Goal: Task Accomplishment & Management: Manage account settings

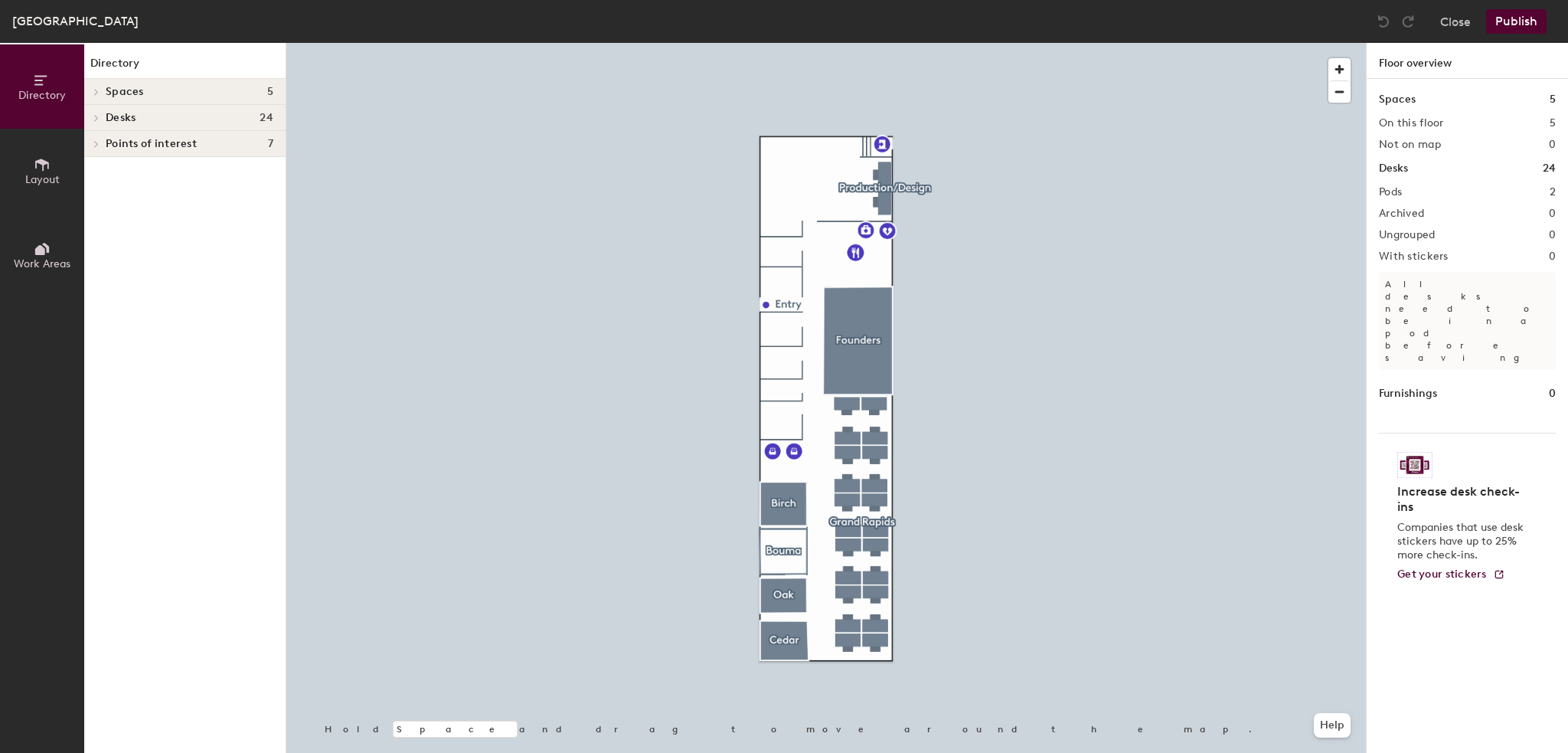
click at [40, 174] on span "Layout" at bounding box center [42, 179] width 35 height 13
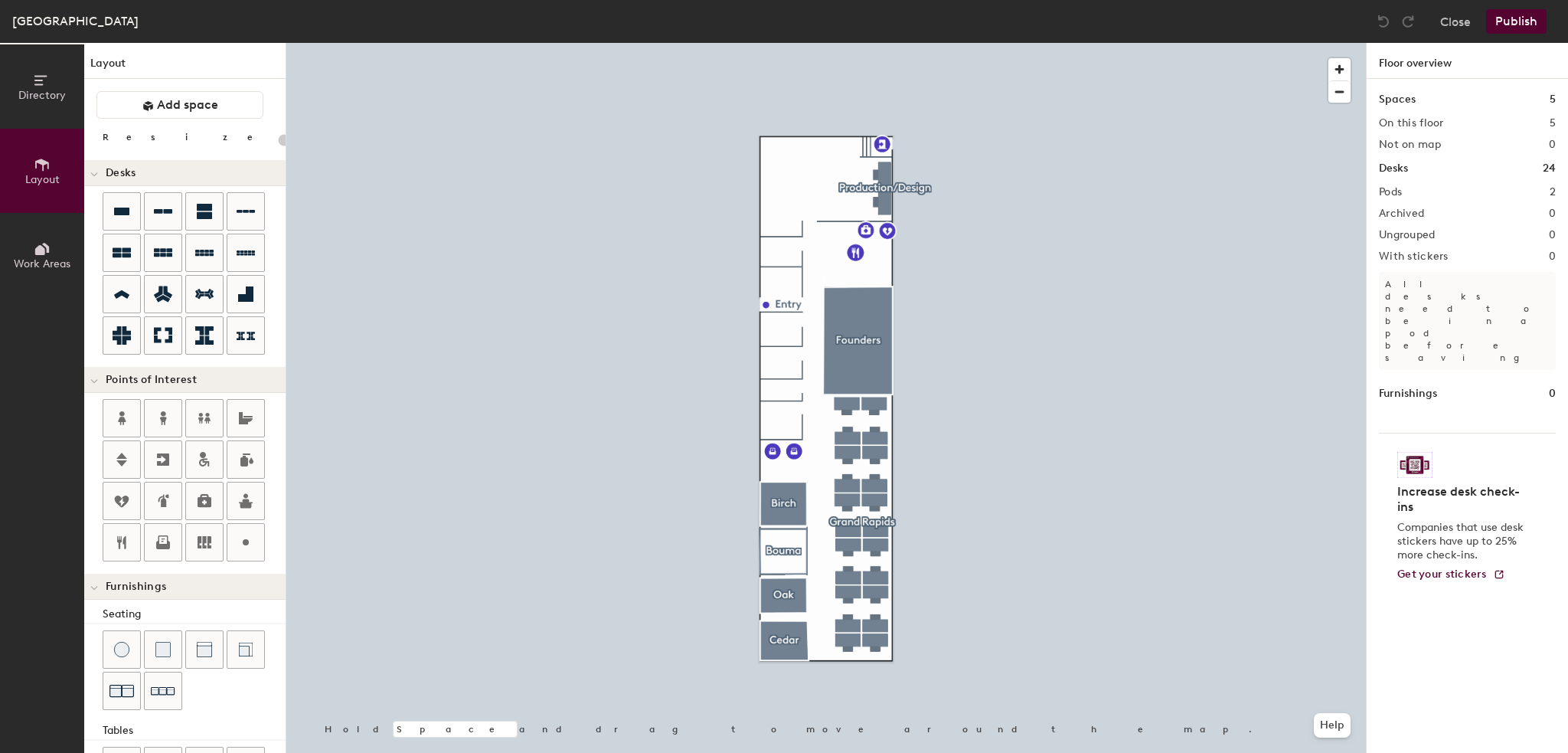
click at [37, 250] on icon at bounding box center [40, 250] width 10 height 10
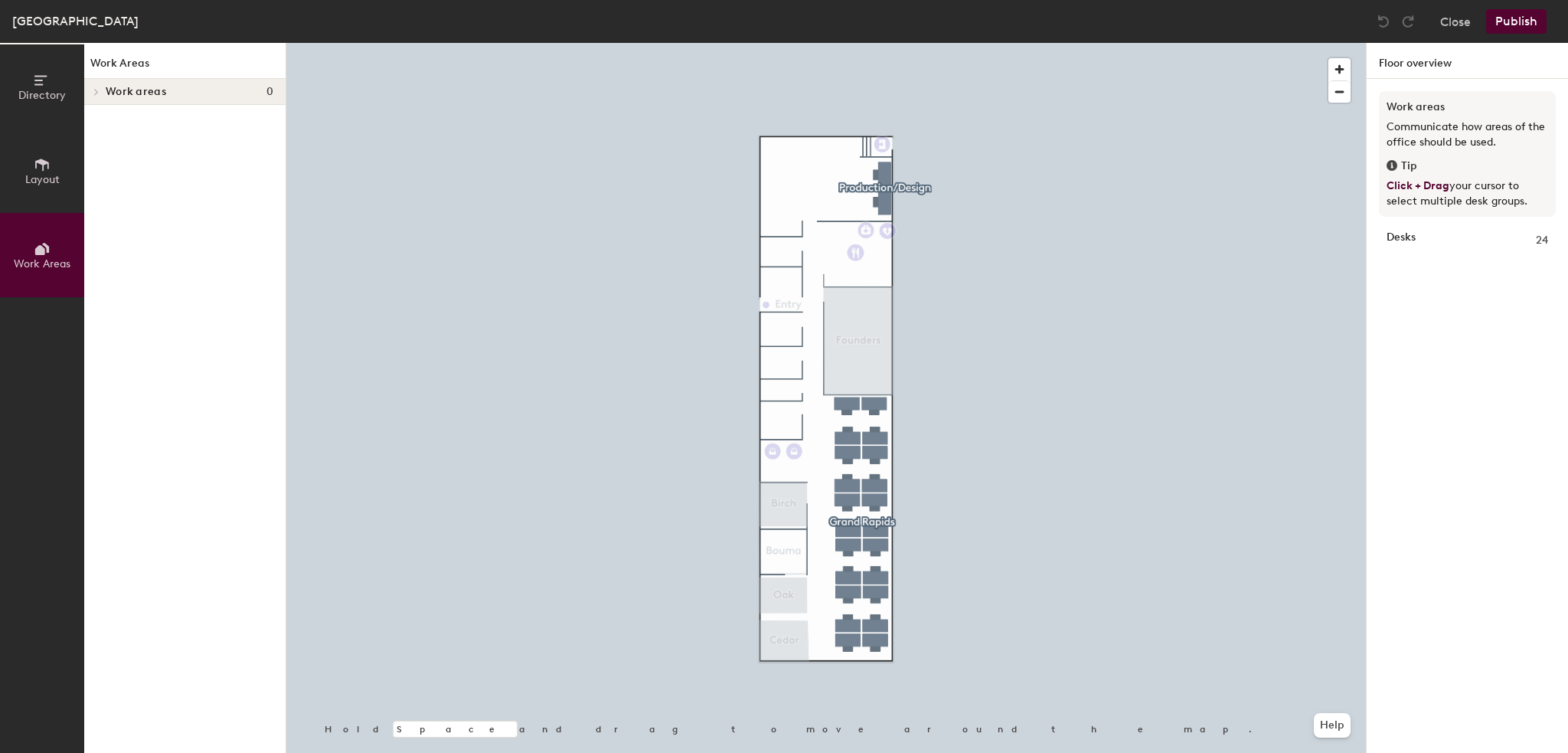
click at [38, 88] on span "Directory" at bounding box center [42, 95] width 47 height 13
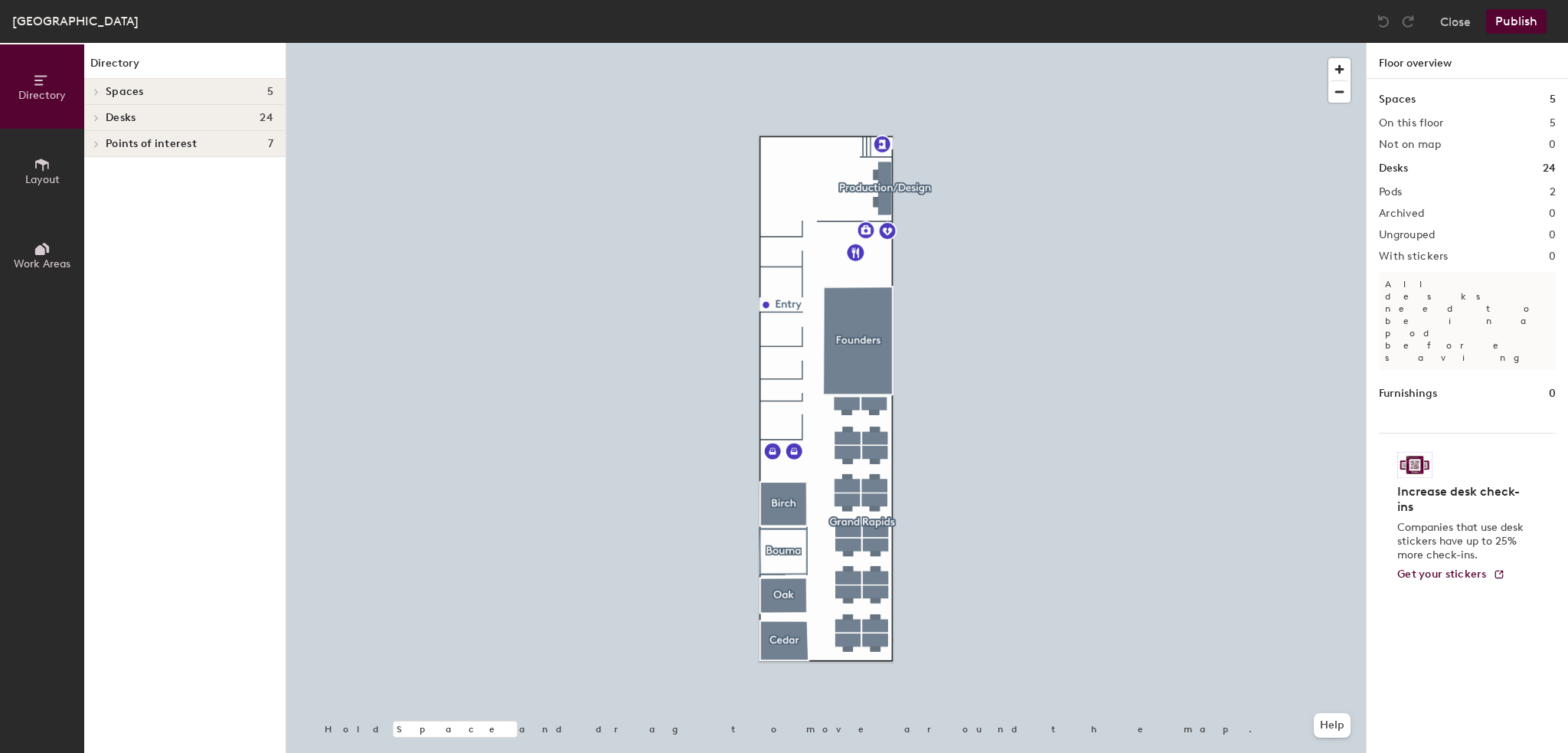
click at [129, 116] on span "Desks" at bounding box center [120, 117] width 30 height 12
click at [113, 170] on span "[GEOGRAPHIC_DATA]" at bounding box center [159, 171] width 108 height 13
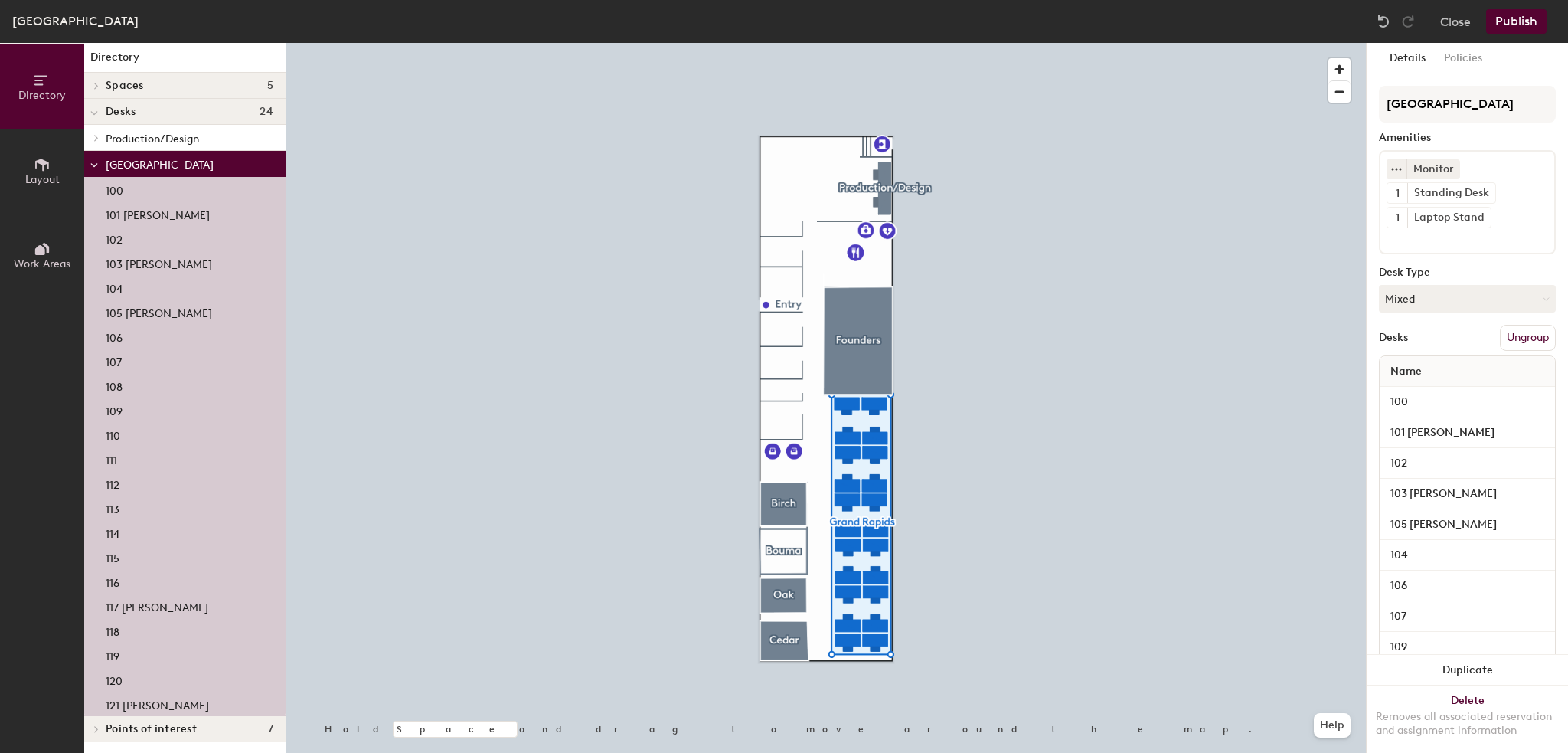
scroll to position [7, 0]
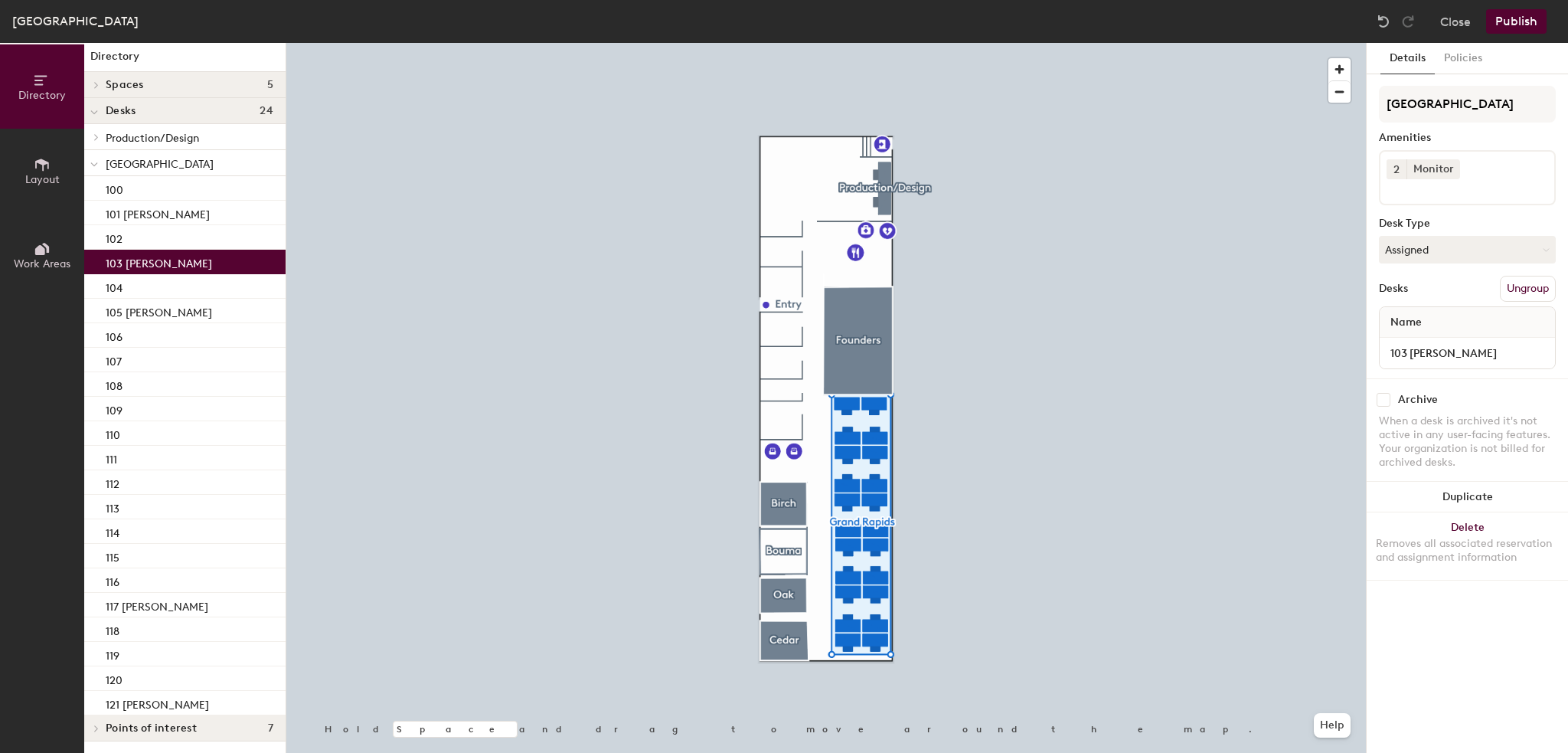
click at [142, 262] on p "103 [PERSON_NAME]" at bounding box center [158, 261] width 106 height 18
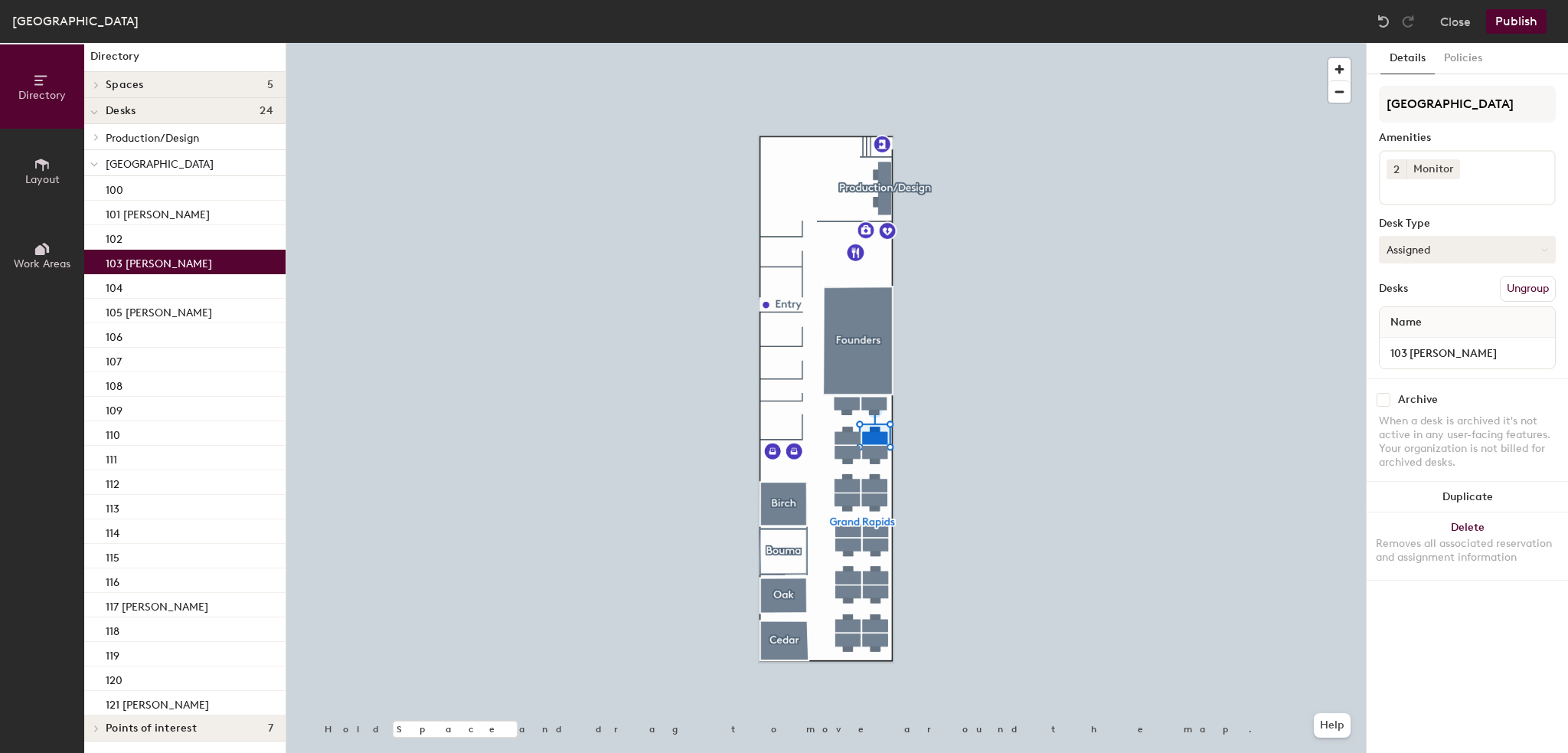
click at [1447, 255] on button "Assigned" at bounding box center [1467, 249] width 177 height 27
click at [1448, 251] on button "Assigned" at bounding box center [1467, 249] width 177 height 27
click at [1471, 57] on button "Policies" at bounding box center [1463, 58] width 56 height 31
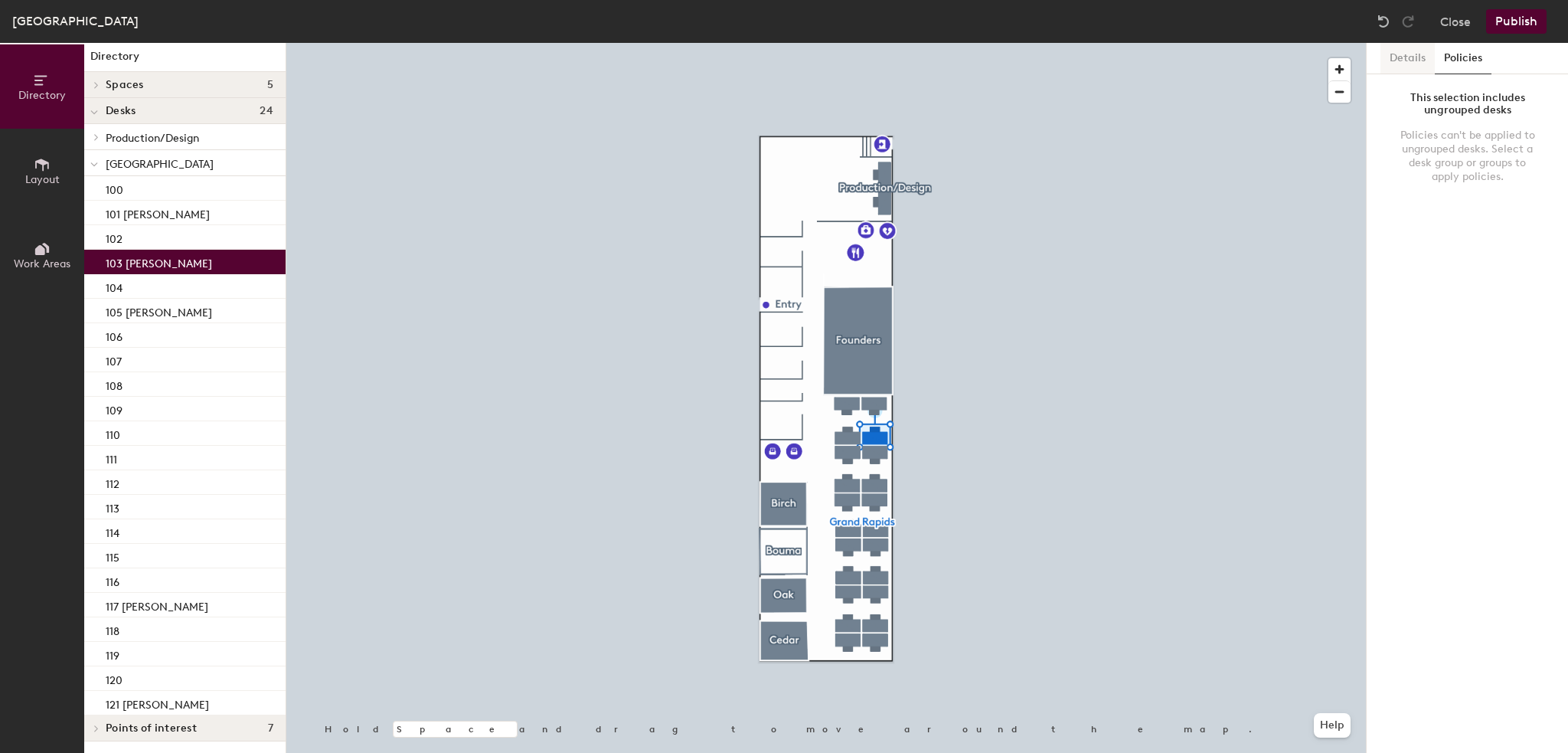
click at [1390, 60] on button "Details" at bounding box center [1408, 58] width 55 height 31
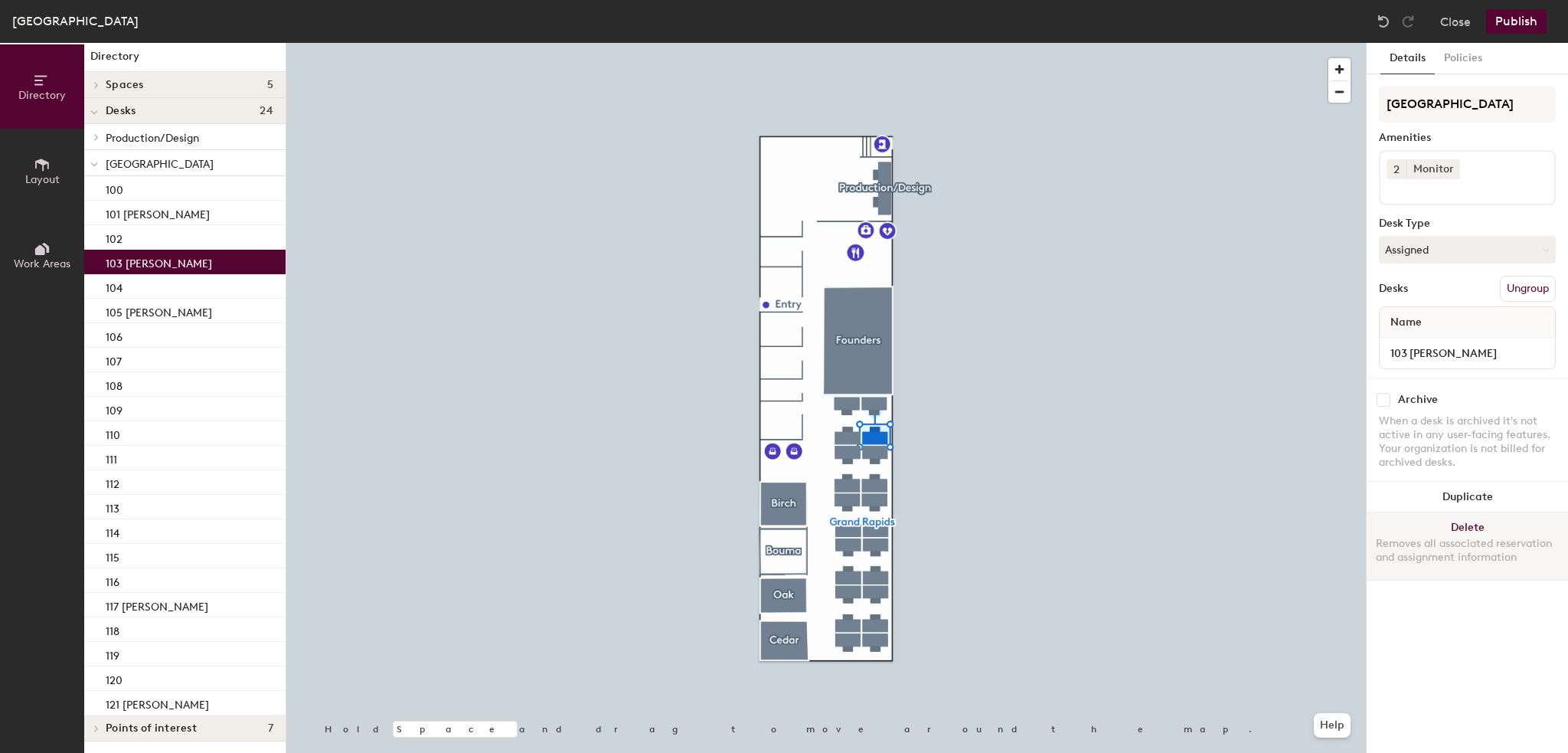
click at [1467, 528] on button "Delete Removes all associated reservation and assignment information" at bounding box center [1467, 546] width 201 height 68
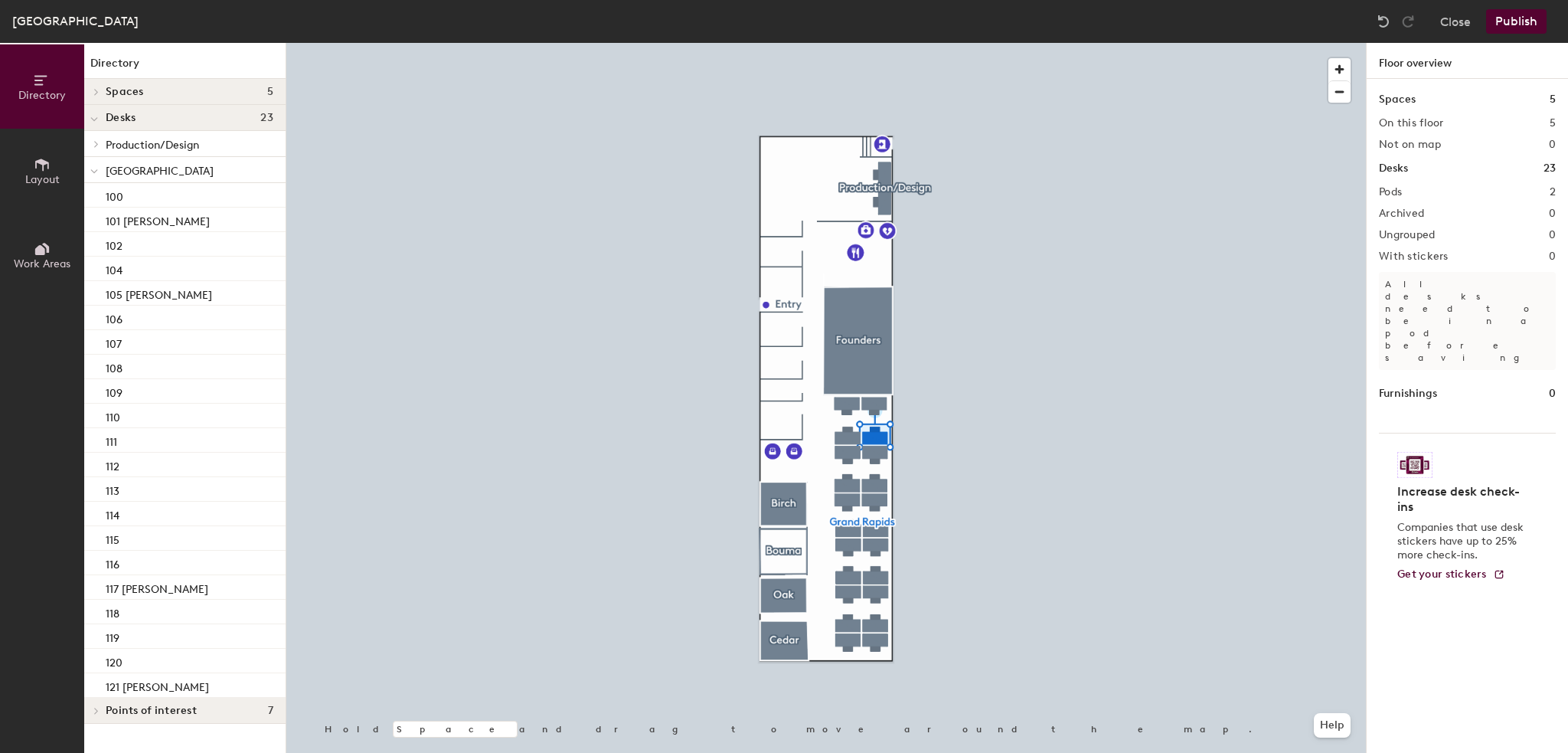
scroll to position [0, 0]
click at [1386, 23] on img at bounding box center [1383, 21] width 15 height 15
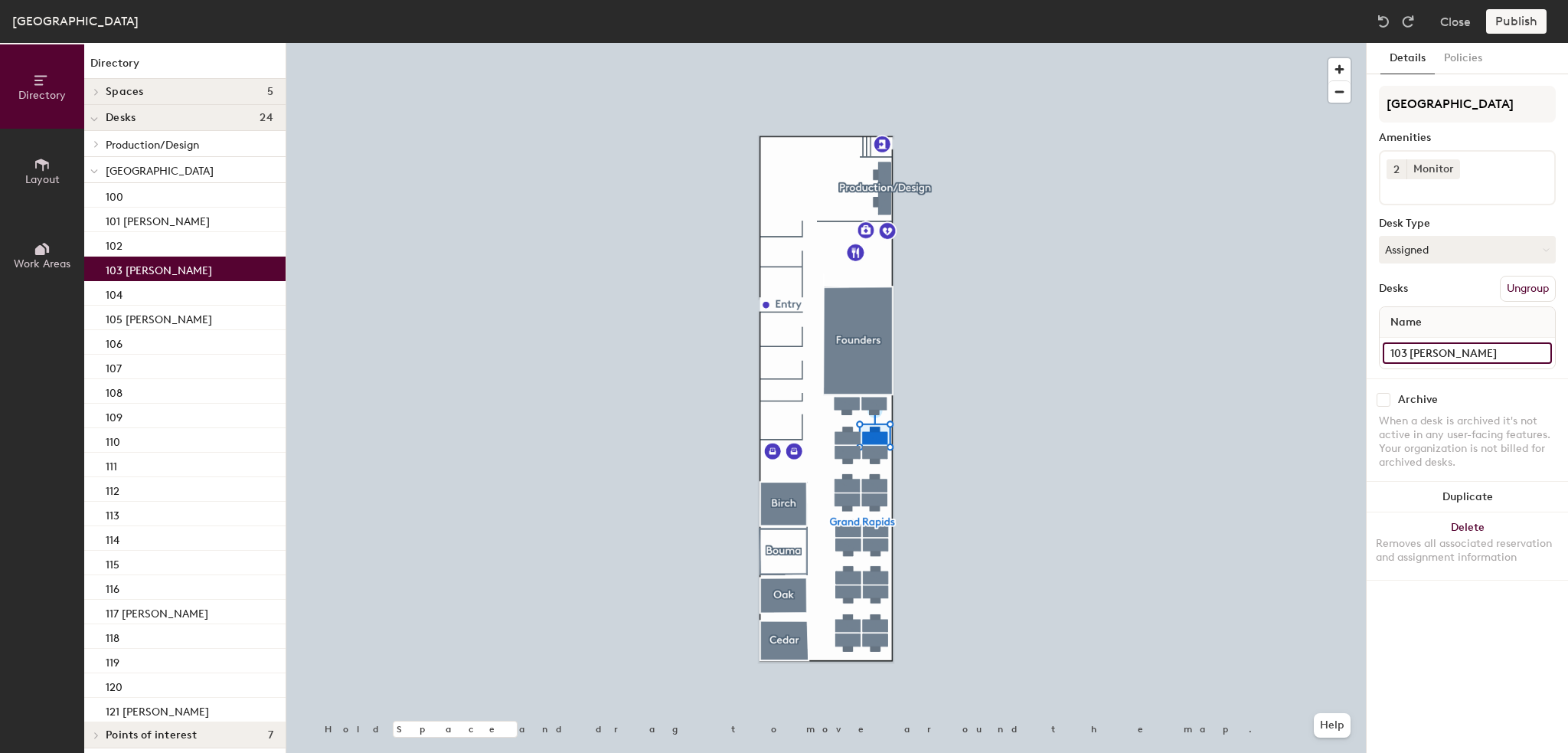
click at [1455, 354] on input "103 [PERSON_NAME]" at bounding box center [1467, 353] width 169 height 22
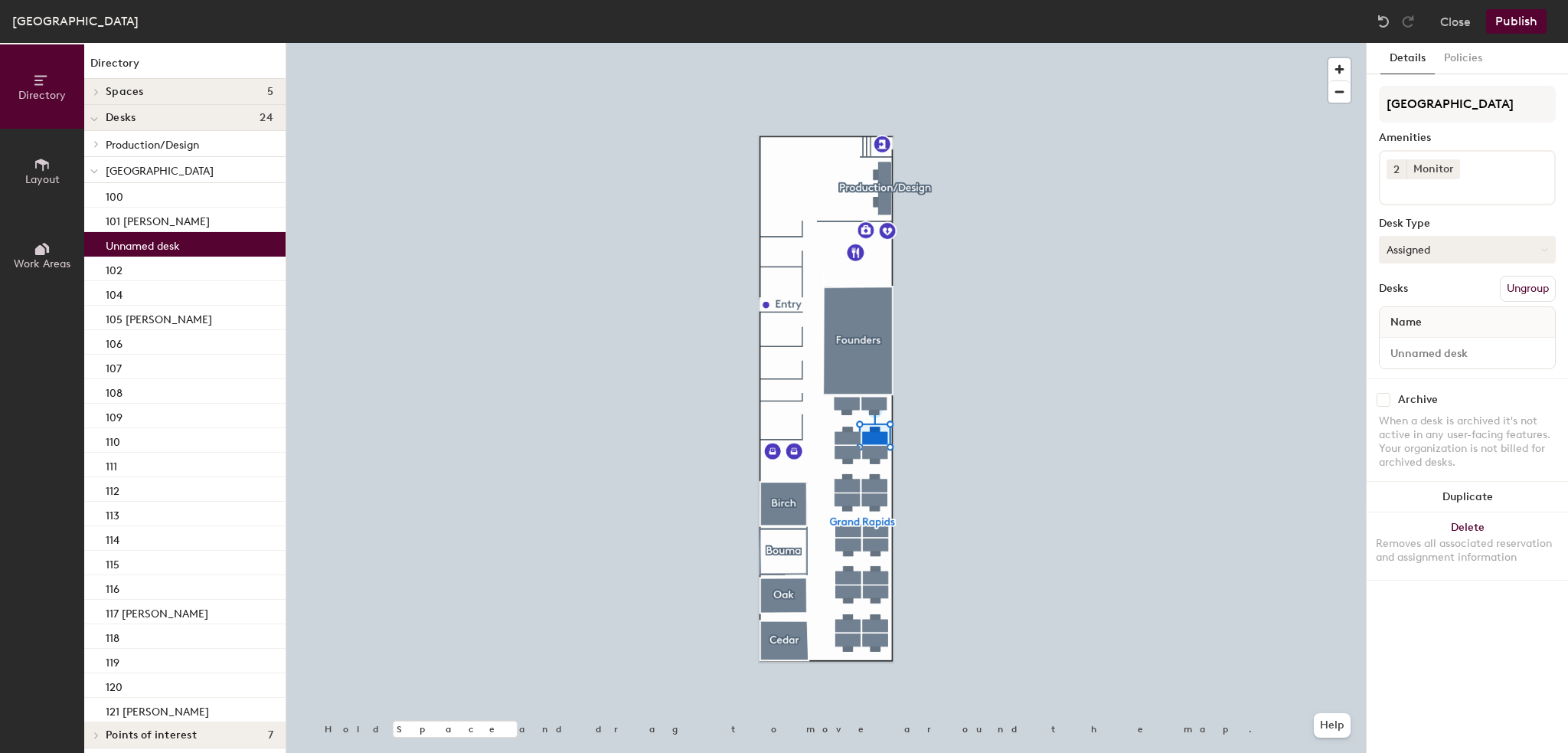
click at [1435, 246] on button "Assigned" at bounding box center [1467, 249] width 177 height 27
click at [1401, 339] on div "Hoteled" at bounding box center [1456, 343] width 153 height 23
click at [142, 270] on div "100 101 [PERSON_NAME] 102 104 105 [PERSON_NAME] Unnamed desk 106 107 108 109 11…" at bounding box center [185, 453] width 201 height 539
click at [153, 321] on div "100 101 [PERSON_NAME] Unnamed desk 102 104 105 [PERSON_NAME] 106 107 108 109 11…" at bounding box center [185, 453] width 201 height 539
click at [1422, 349] on input at bounding box center [1467, 353] width 169 height 22
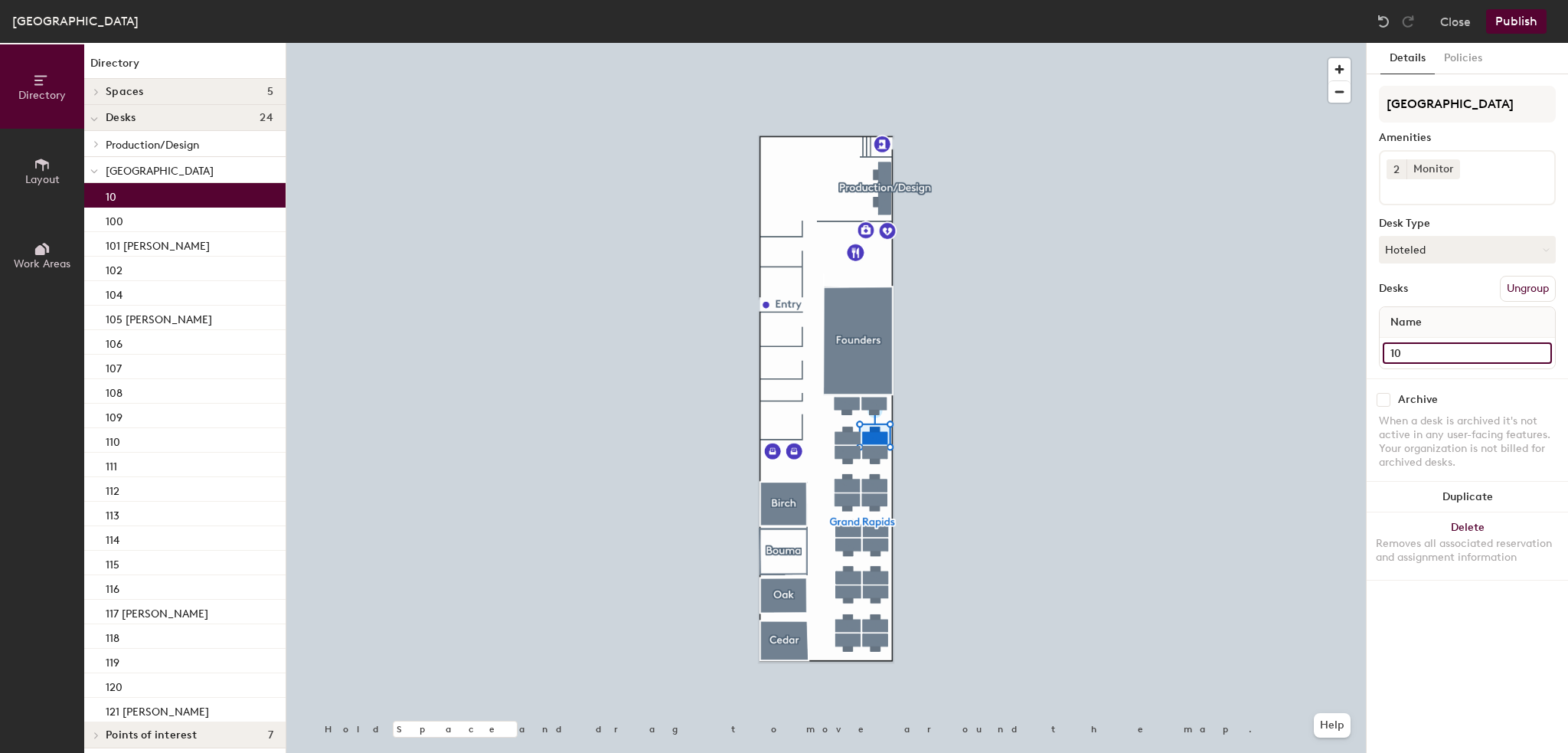
type input "103"
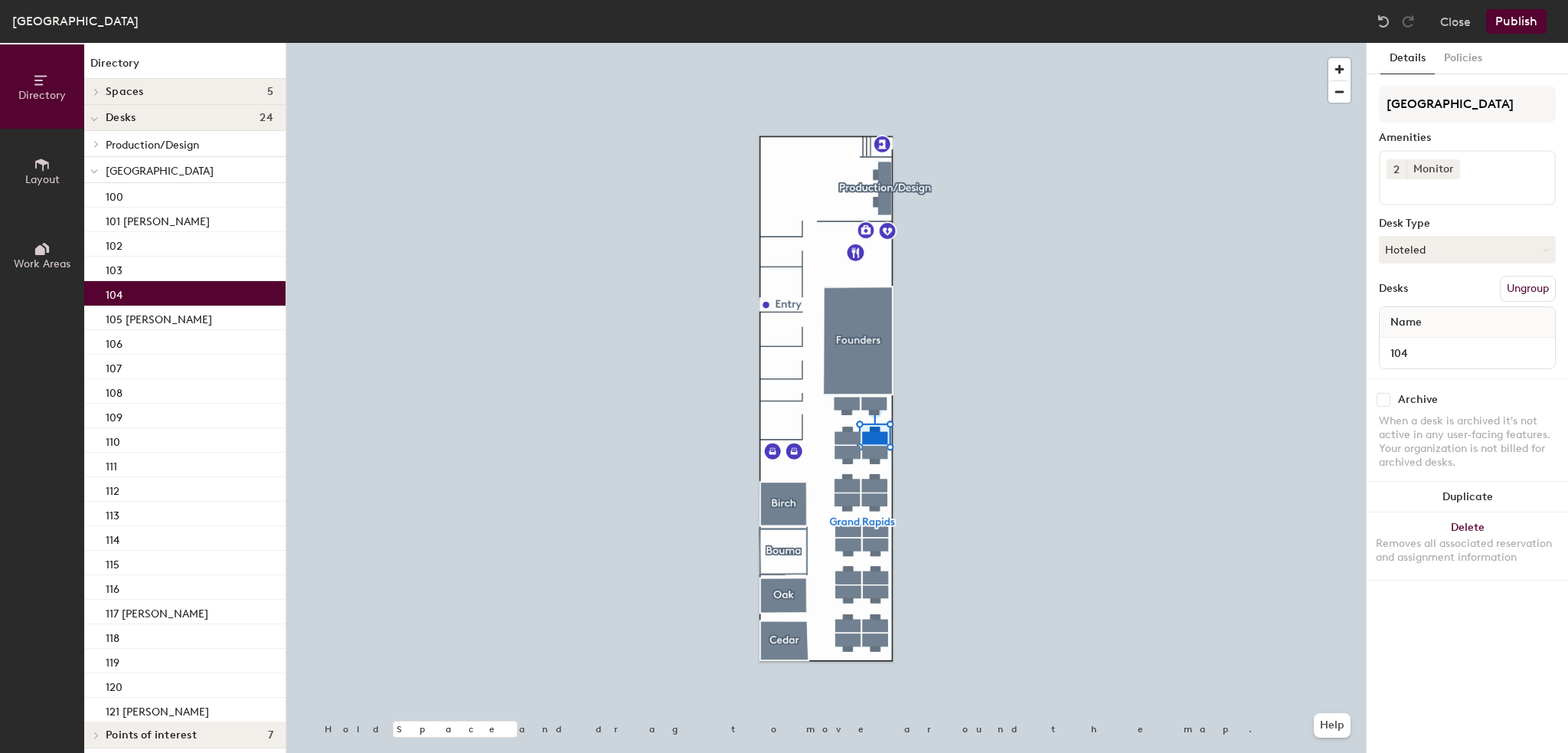
click at [118, 293] on p "104" at bounding box center [113, 293] width 17 height 18
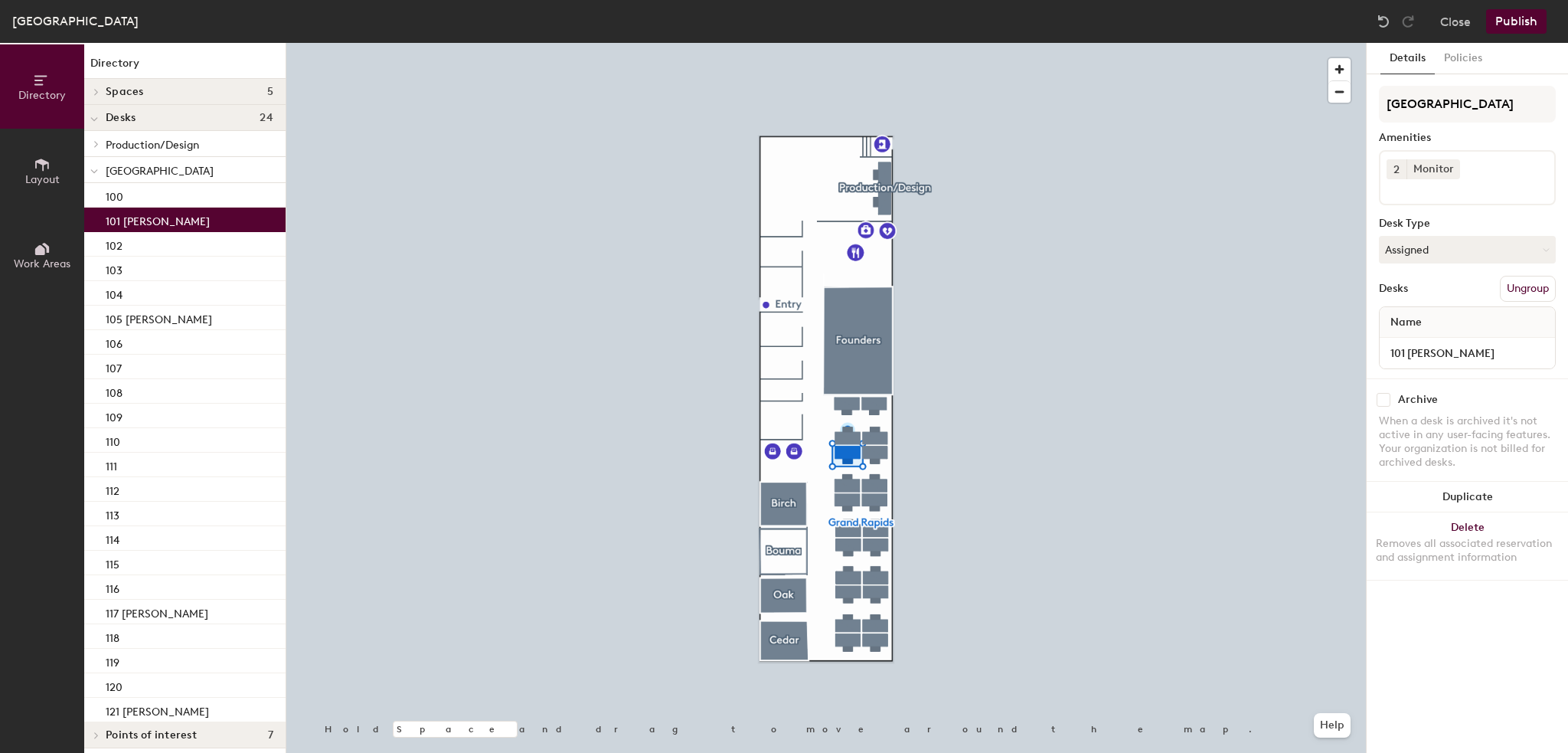
click at [155, 220] on div "101 [PERSON_NAME]" at bounding box center [185, 220] width 201 height 24
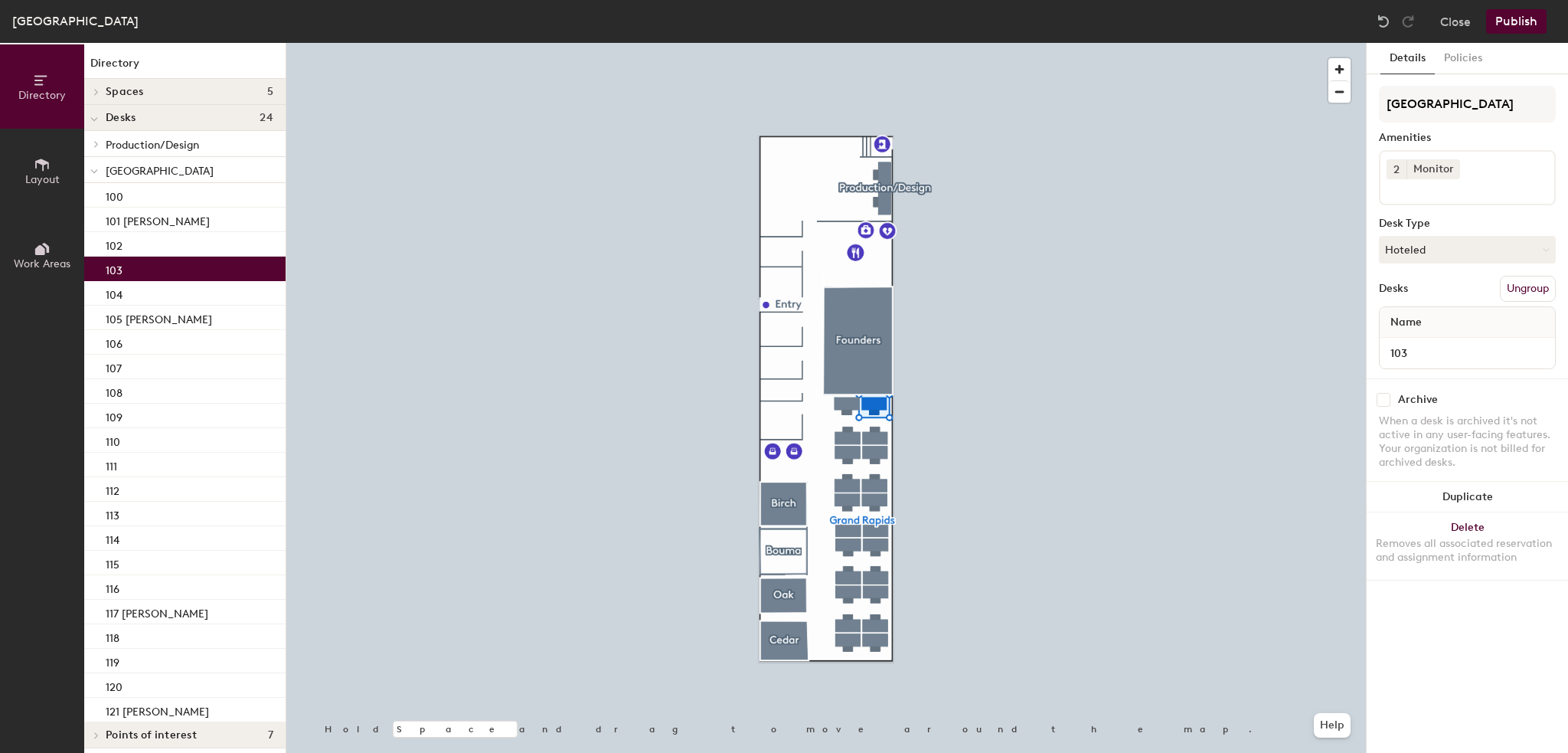
click at [138, 275] on div "103" at bounding box center [185, 269] width 201 height 24
click at [1521, 21] on button "Publish" at bounding box center [1517, 21] width 60 height 24
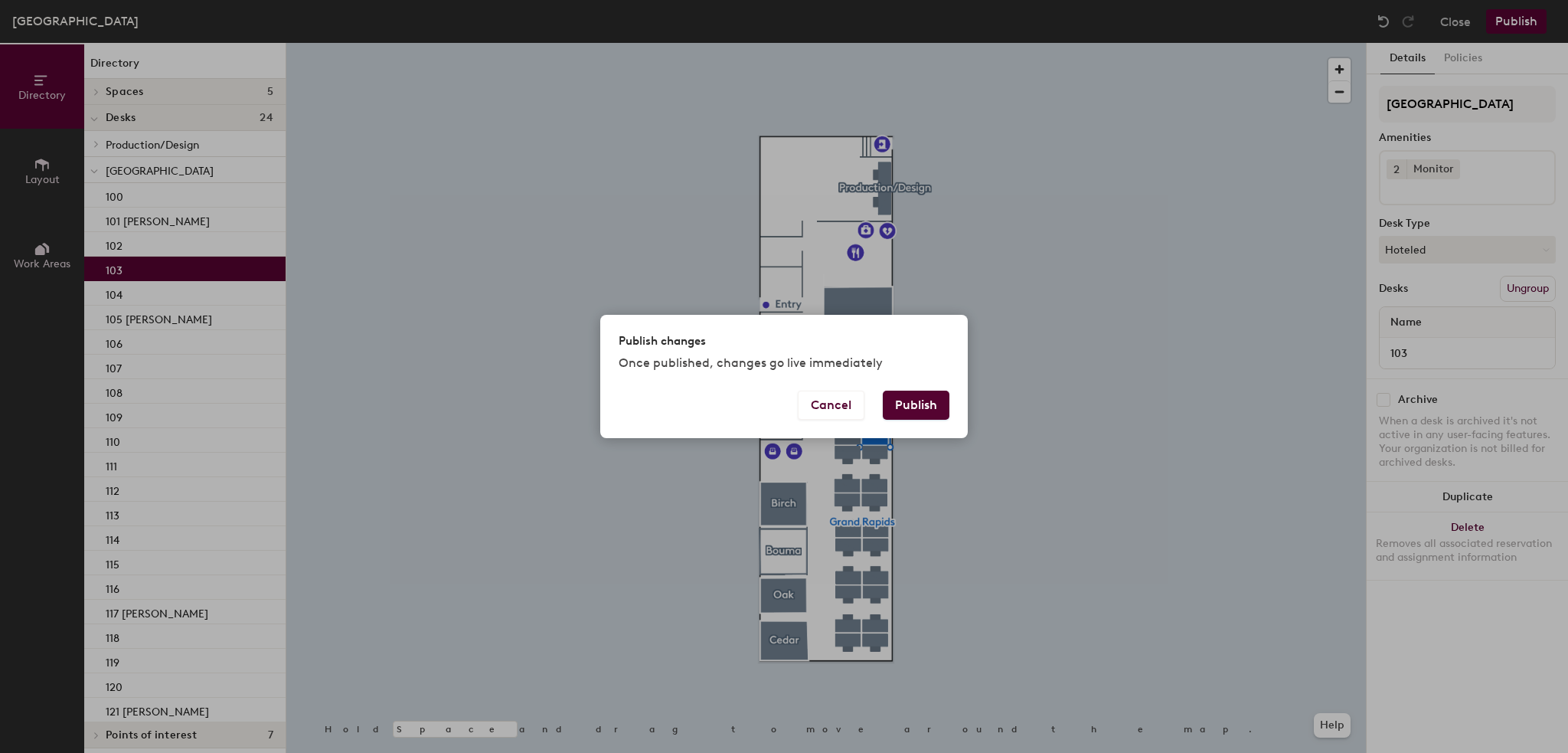
click at [919, 401] on button "Publish" at bounding box center [916, 405] width 67 height 29
